Goal: Task Accomplishment & Management: Complete application form

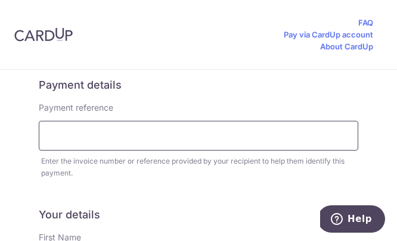
scroll to position [422, 0]
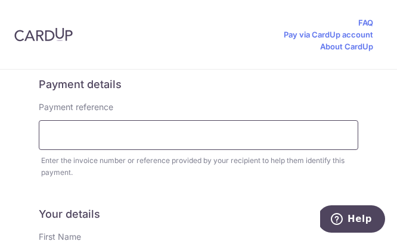
click at [80, 135] on input "text" at bounding box center [198, 135] width 319 height 30
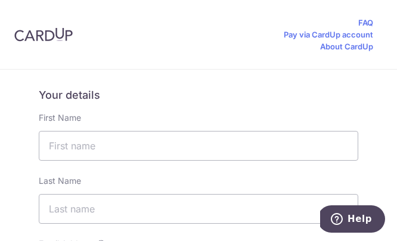
scroll to position [549, 0]
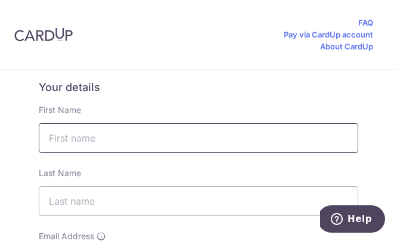
type input "Parashakti Murugu G5 Lily"
type input "Murugu"
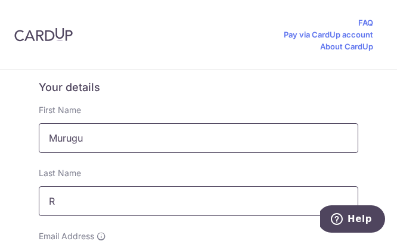
type input "R"
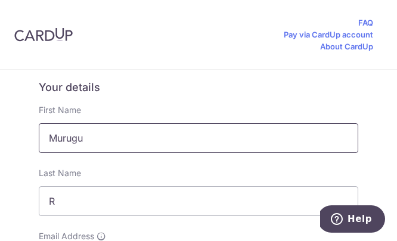
click at [86, 136] on input "Murugu" at bounding box center [198, 138] width 319 height 30
type input "Muru"
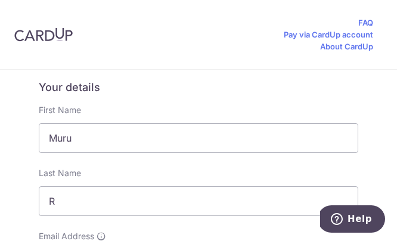
click at [181, 83] on h5 "Your details" at bounding box center [198, 87] width 319 height 14
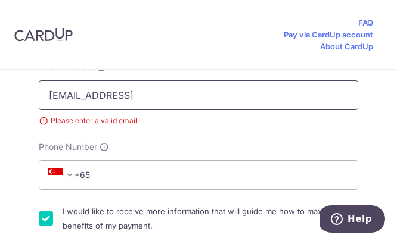
scroll to position [717, 0]
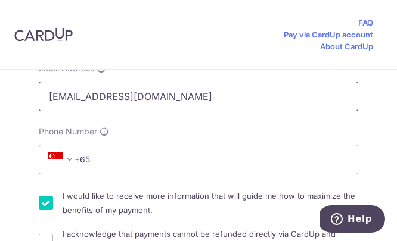
type input "[EMAIL_ADDRESS][DOMAIN_NAME]"
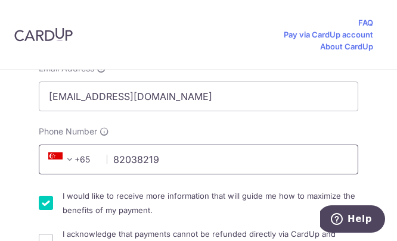
type input "82038219"
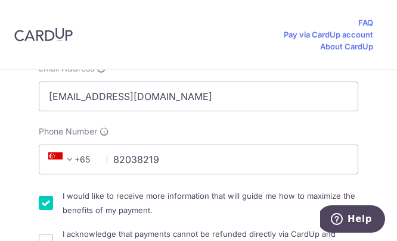
click at [232, 127] on div "Phone Number +376 +971 +93 +1268 +1264 +355 +374 +244 +0 +54 +1684 +43 +61 +297…" at bounding box center [198, 150] width 319 height 49
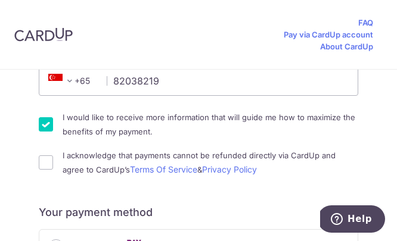
scroll to position [796, 0]
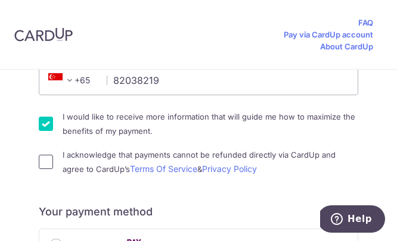
click at [42, 166] on input "I acknowledge that payments cannot be refunded directly via CardUp and agree to…" at bounding box center [46, 162] width 14 height 14
checkbox input "true"
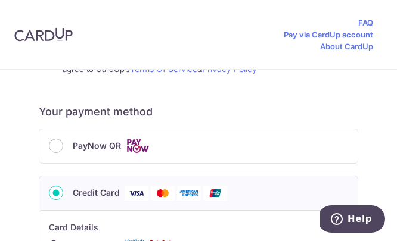
scroll to position [897, 0]
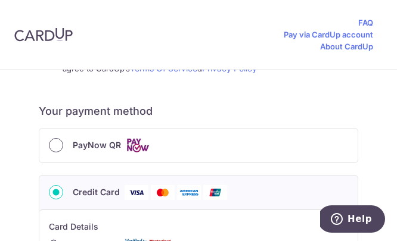
click at [57, 145] on input "PayNow QR" at bounding box center [56, 145] width 14 height 14
radio input "true"
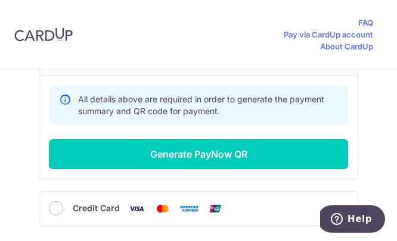
scroll to position [989, 0]
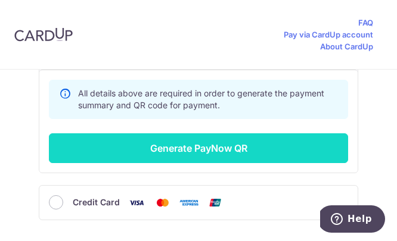
click at [206, 145] on button "Generate PayNow QR" at bounding box center [198, 148] width 299 height 30
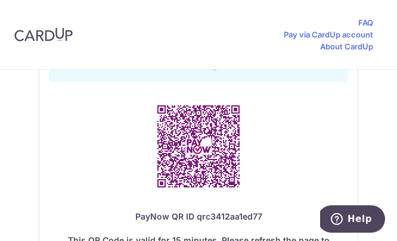
scroll to position [1169, 0]
